Goal: Navigation & Orientation: Find specific page/section

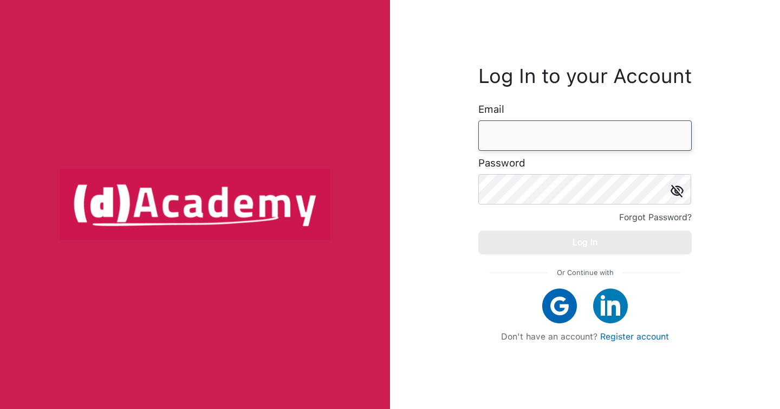
click at [572, 134] on input "email" at bounding box center [586, 135] width 214 height 30
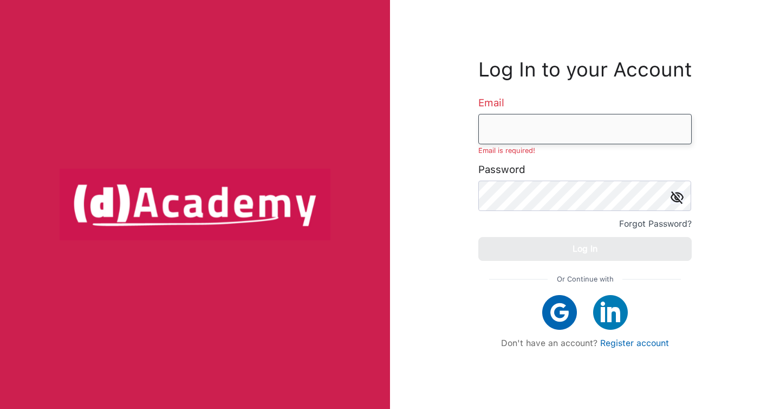
type input "**********"
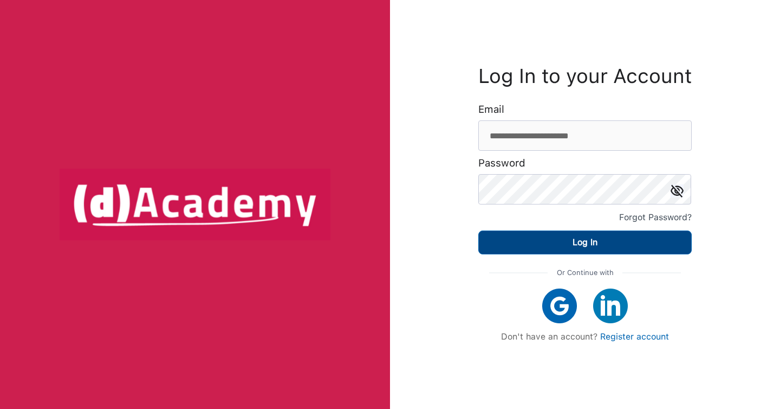
click at [586, 243] on div "Log In" at bounding box center [585, 242] width 25 height 15
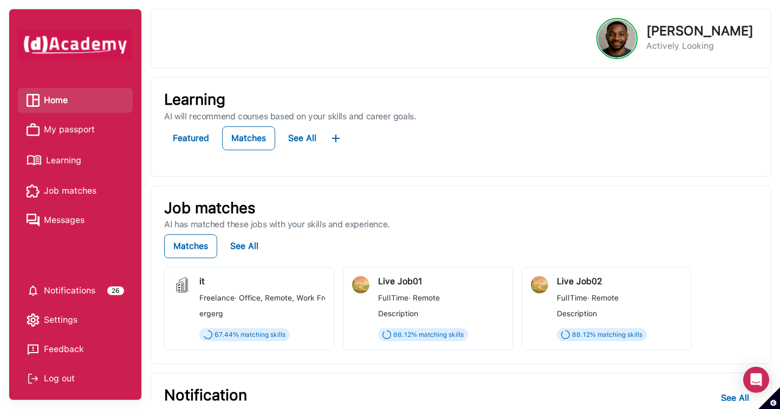
click at [70, 127] on span "My passport" at bounding box center [69, 129] width 51 height 16
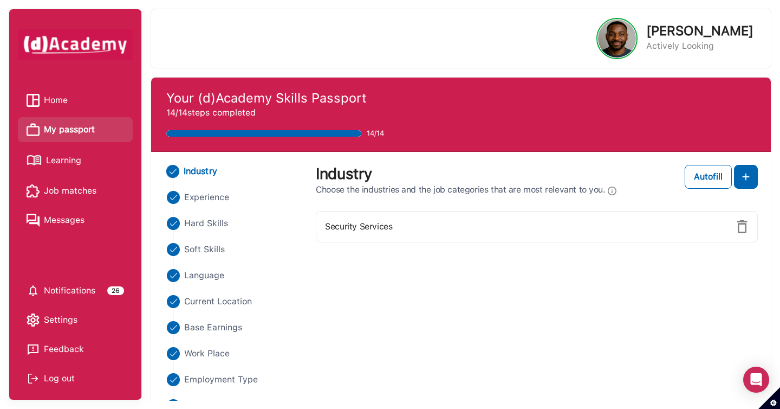
click at [73, 164] on span "Learning" at bounding box center [63, 160] width 35 height 16
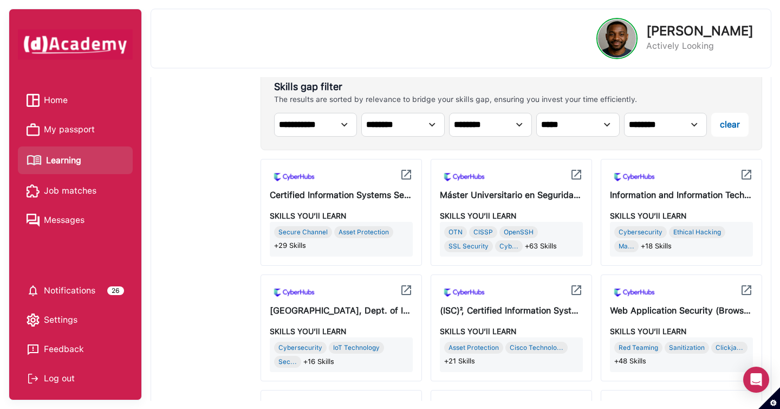
scroll to position [587, 0]
